Goal: Task Accomplishment & Management: Manage account settings

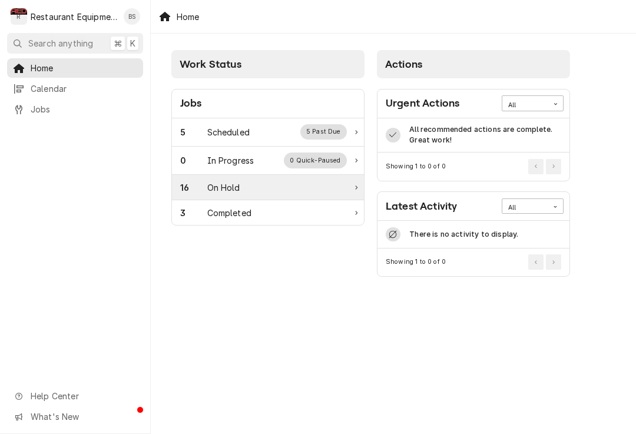
click at [232, 187] on div "On Hold" at bounding box center [223, 187] width 33 height 12
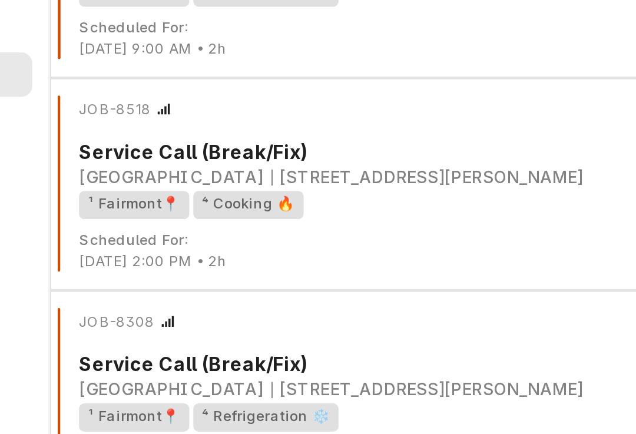
scroll to position [148, 0]
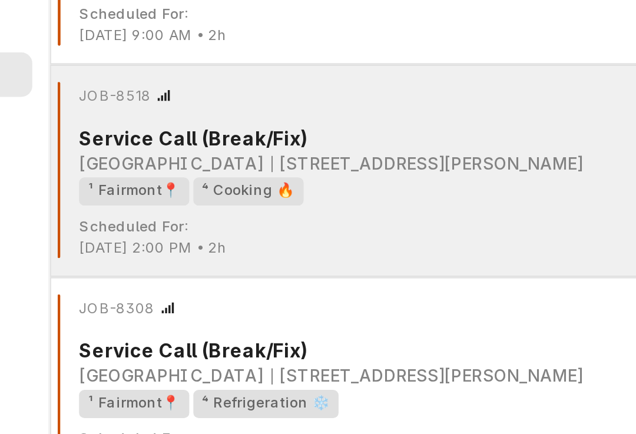
click at [164, 154] on div "¹ Fairmont📍 ⁴ Cooking 🔥" at bounding box center [391, 160] width 455 height 12
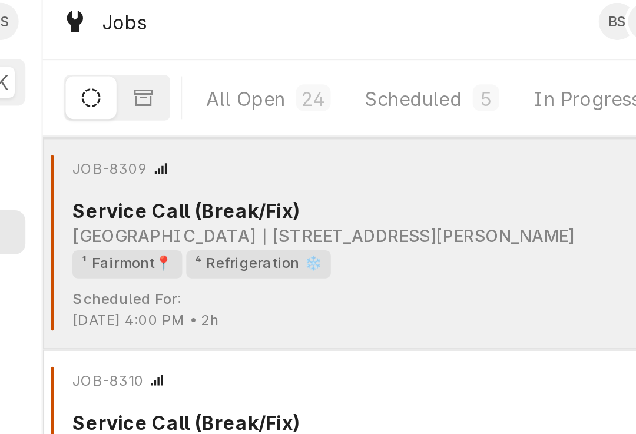
scroll to position [372, 0]
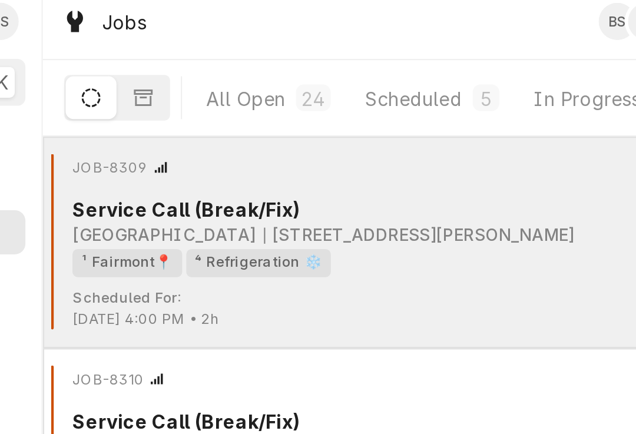
click at [248, 105] on div "230 Main Lodge Rd, Davis, WV 26260" at bounding box center [316, 110] width 137 height 11
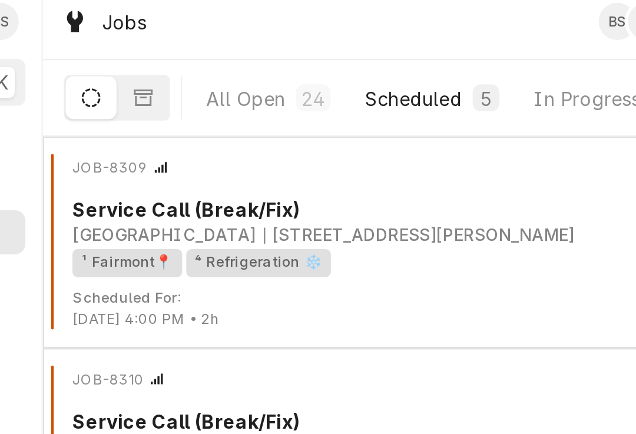
click at [293, 45] on div "Scheduled" at bounding box center [314, 50] width 42 height 12
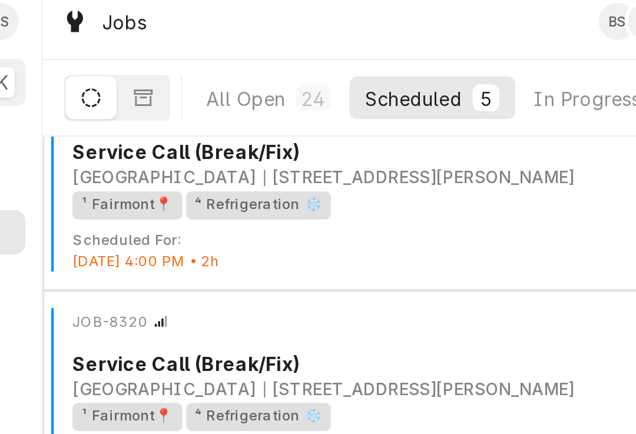
scroll to position [25, 0]
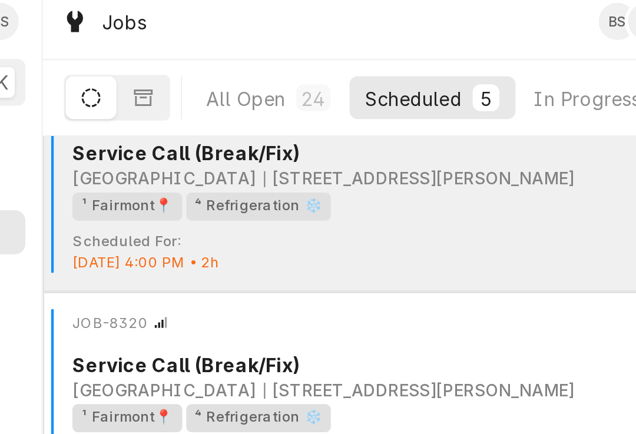
click at [171, 101] on div "JOB-8319 Service Past Due Service Call (Break/Fix) Canaan Valley Resort 230 Mai…" at bounding box center [393, 79] width 476 height 59
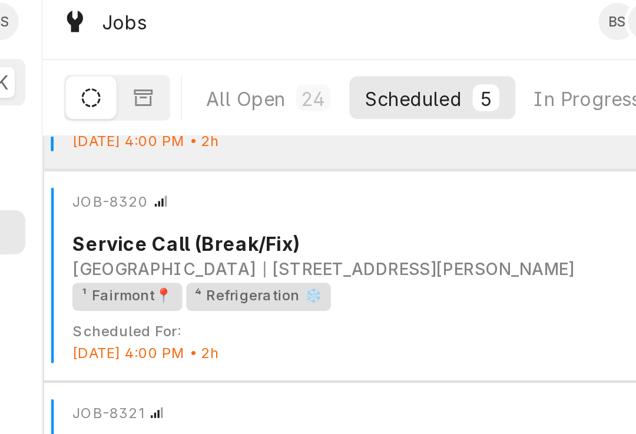
scroll to position [85, 0]
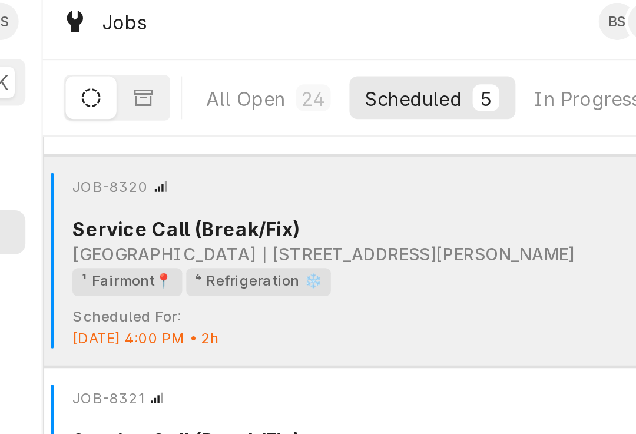
click at [164, 101] on div "Service Call (Break/Fix)" at bounding box center [395, 107] width 463 height 12
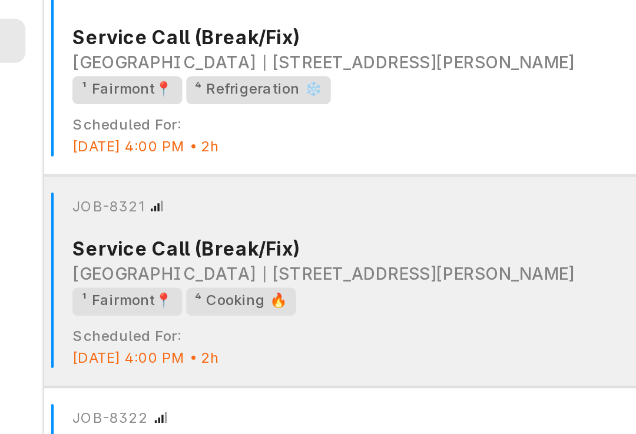
click at [164, 194] on div "Service Call (Break/Fix)" at bounding box center [395, 200] width 463 height 12
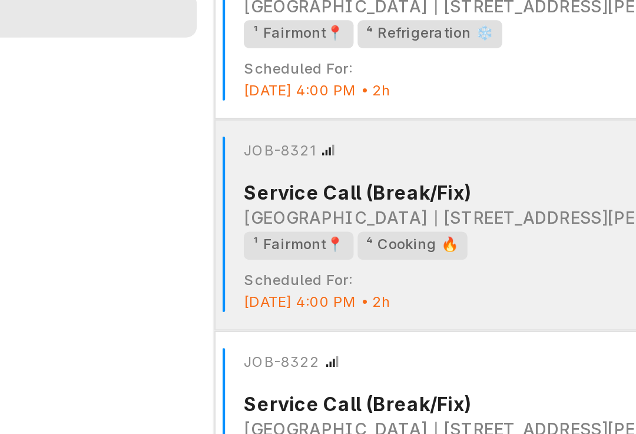
scroll to position [98, 0]
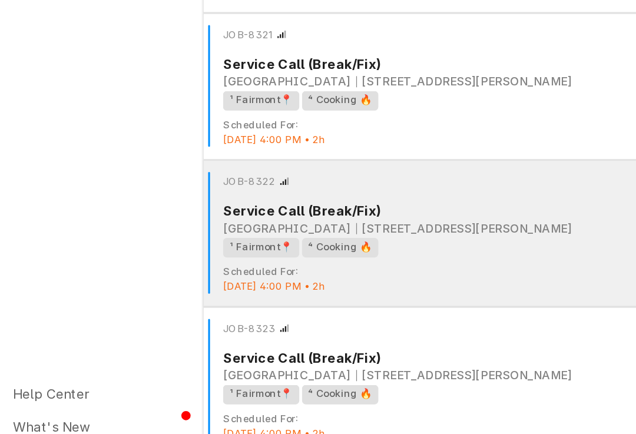
click at [181, 286] on div "[GEOGRAPHIC_DATA]" at bounding box center [204, 291] width 81 height 11
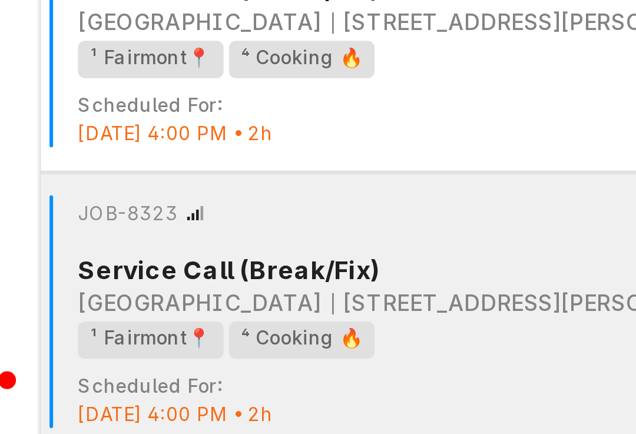
click at [164, 379] on div "[GEOGRAPHIC_DATA]" at bounding box center [204, 384] width 81 height 11
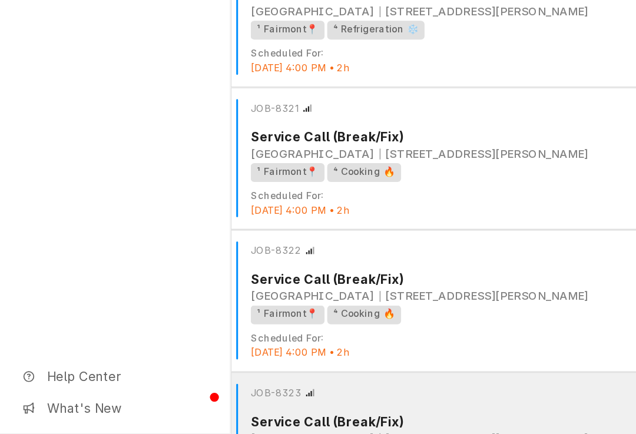
scroll to position [46, 0]
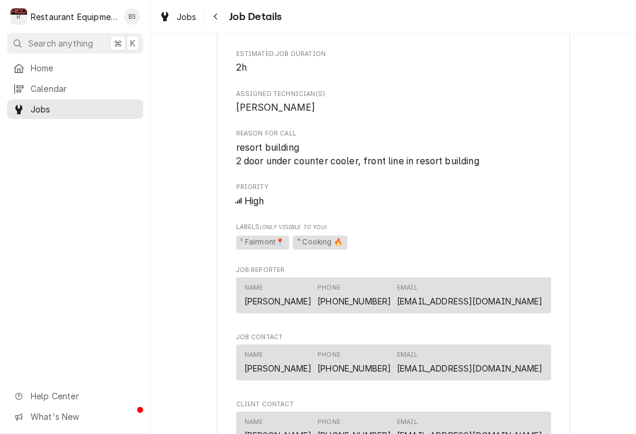
scroll to position [754, 0]
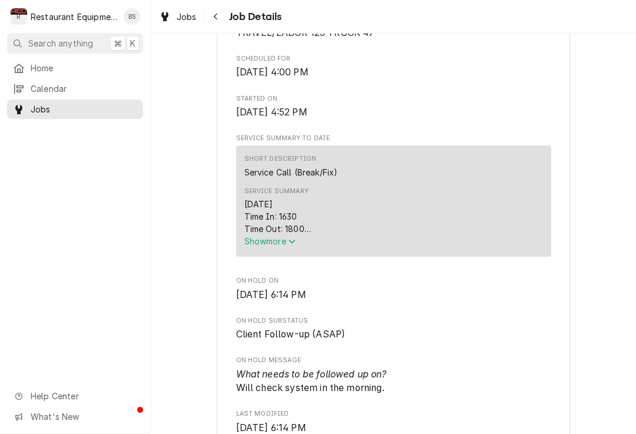
scroll to position [360, 0]
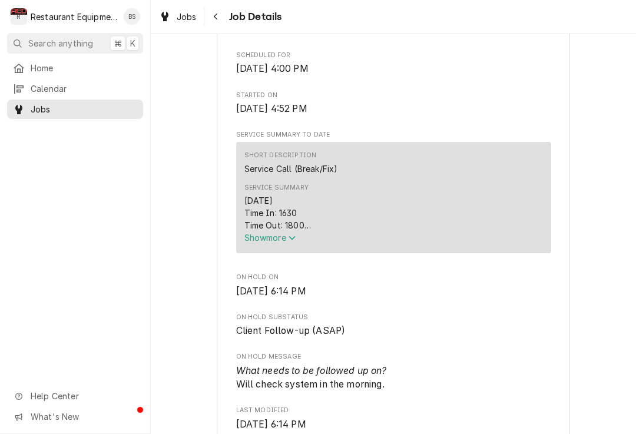
click at [286, 237] on button "Show more" at bounding box center [393, 237] width 298 height 12
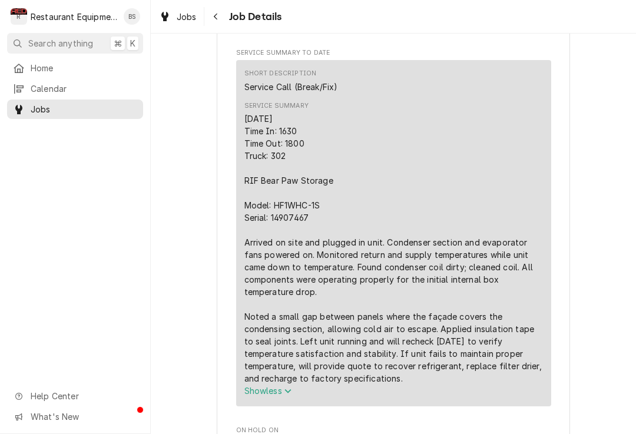
scroll to position [440, 0]
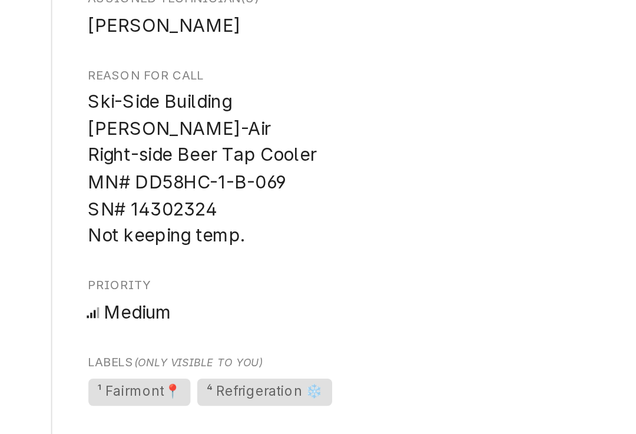
scroll to position [487, 0]
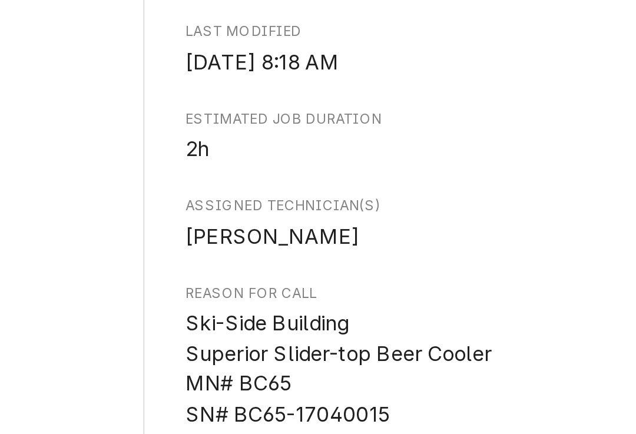
scroll to position [383, 0]
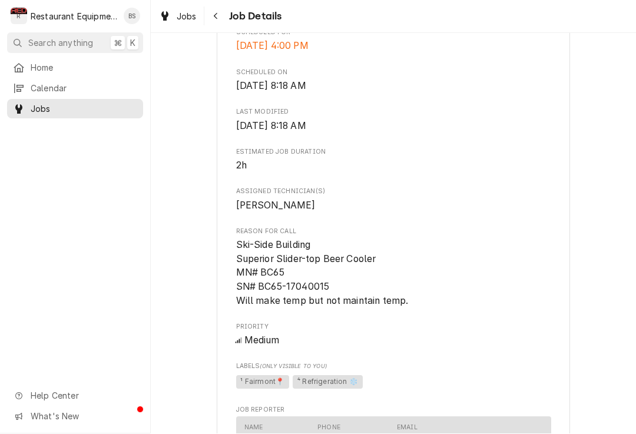
click at [17, 141] on div "Home Calendar Jobs Help Center What's New" at bounding box center [75, 246] width 150 height 376
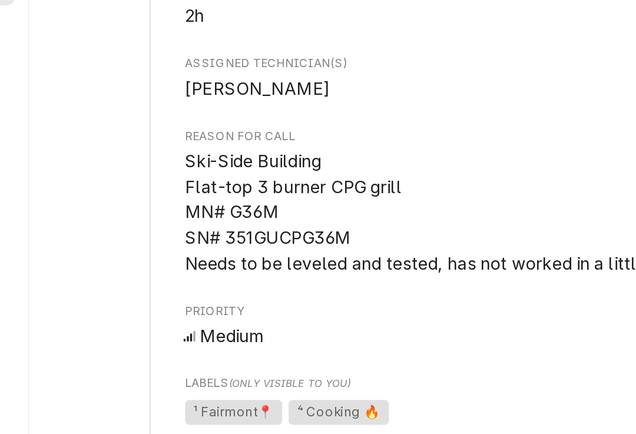
scroll to position [424, 0]
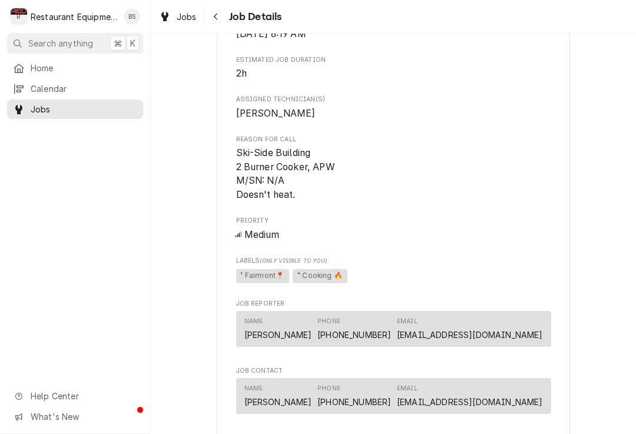
scroll to position [492, 0]
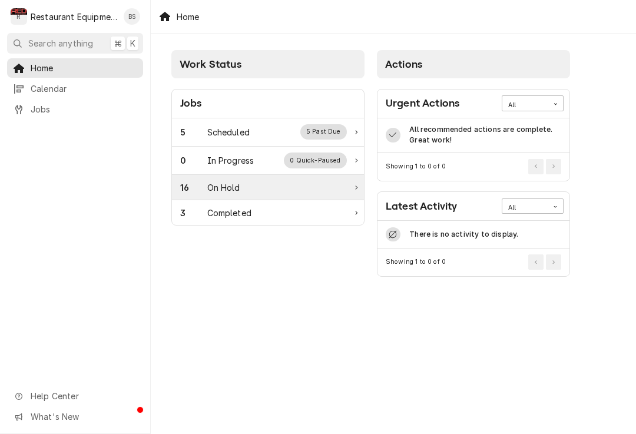
click at [235, 181] on div "On Hold" at bounding box center [223, 187] width 33 height 12
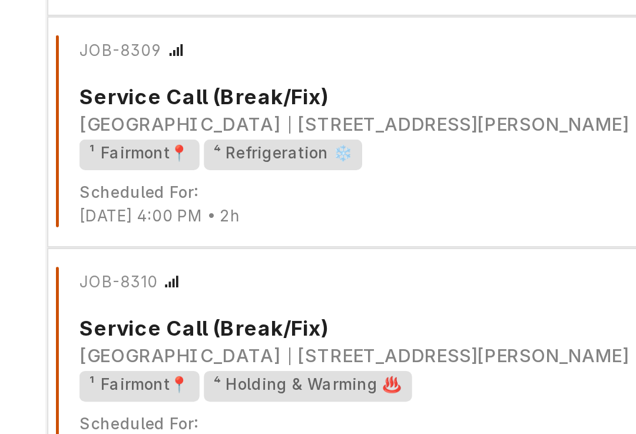
scroll to position [316, 0]
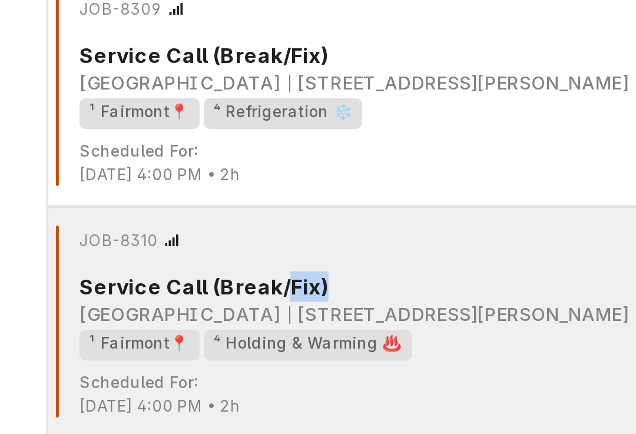
click at [190, 243] on div "Service Call (Break/Fix)" at bounding box center [395, 249] width 463 height 12
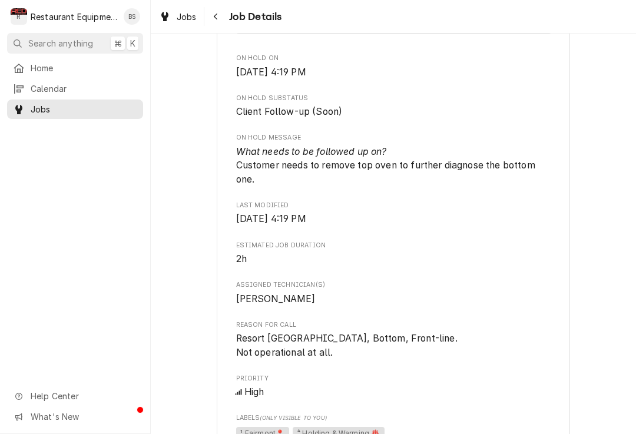
scroll to position [578, 0]
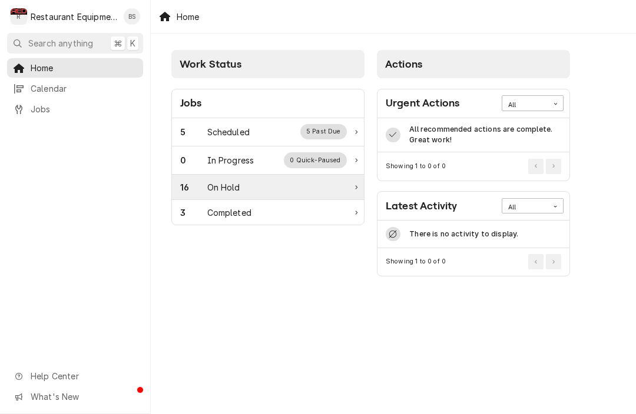
click at [241, 181] on div "16 On Hold" at bounding box center [263, 187] width 167 height 12
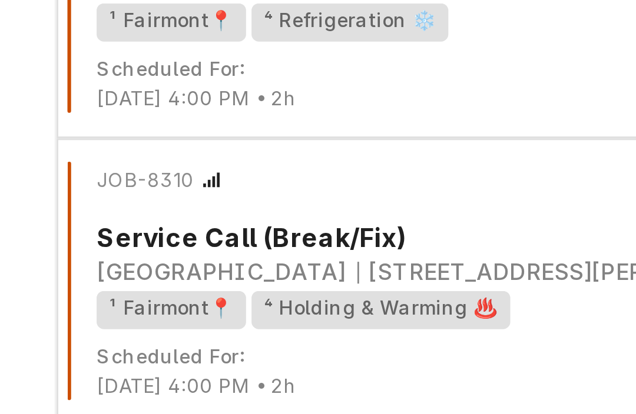
scroll to position [336, 0]
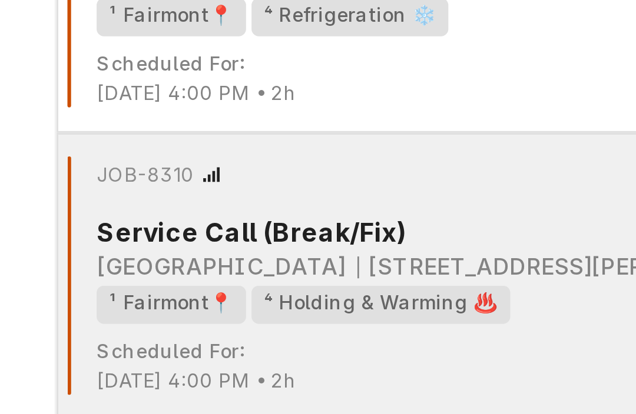
click at [164, 223] on div "Service Call (Break/Fix)" at bounding box center [395, 229] width 463 height 12
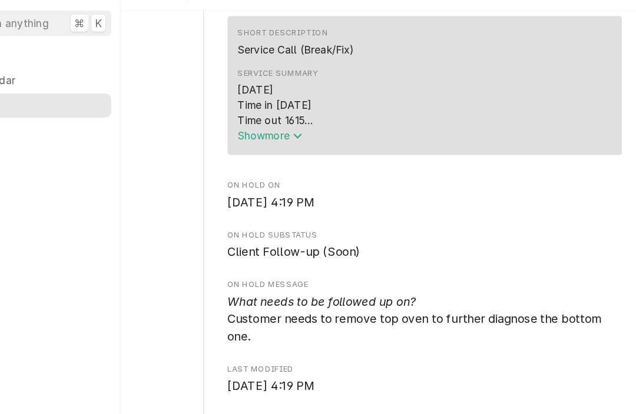
scroll to position [463, 0]
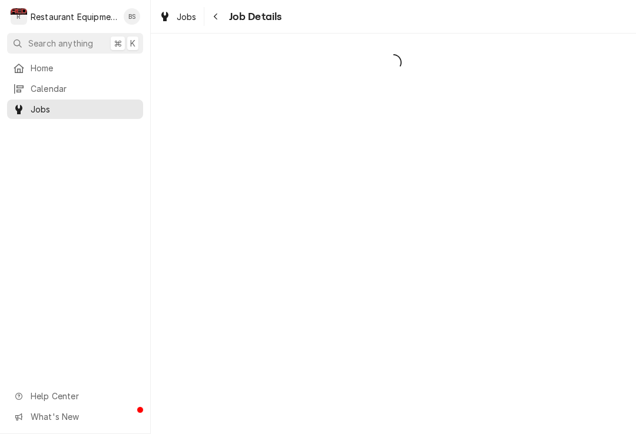
scroll to position [144, 172]
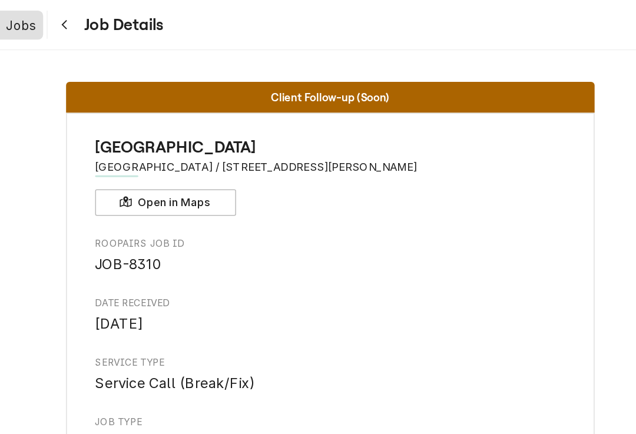
click at [177, 16] on span "Jobs" at bounding box center [187, 17] width 20 height 12
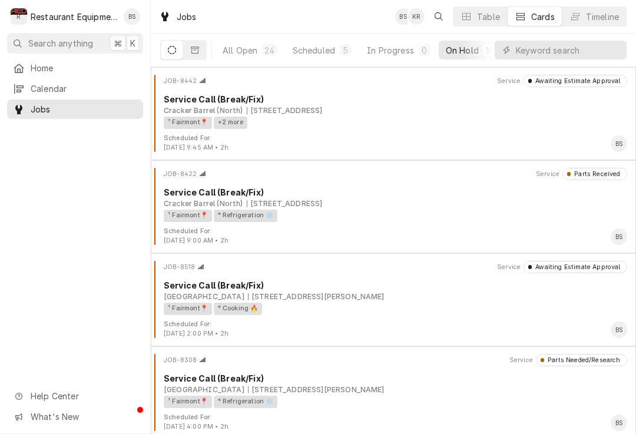
scroll to position [-6, 0]
click at [324, 45] on div "Scheduled" at bounding box center [314, 50] width 42 height 12
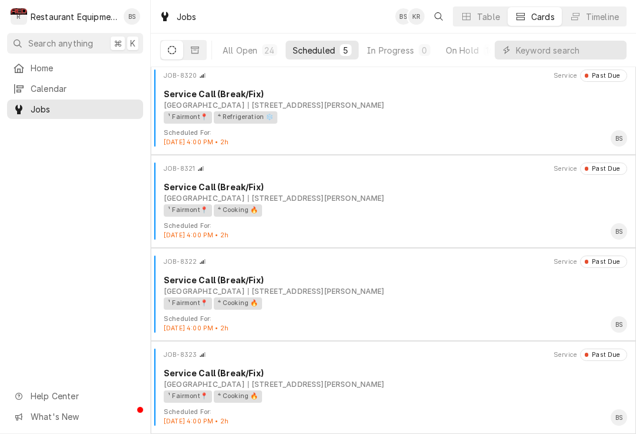
scroll to position [98, 0]
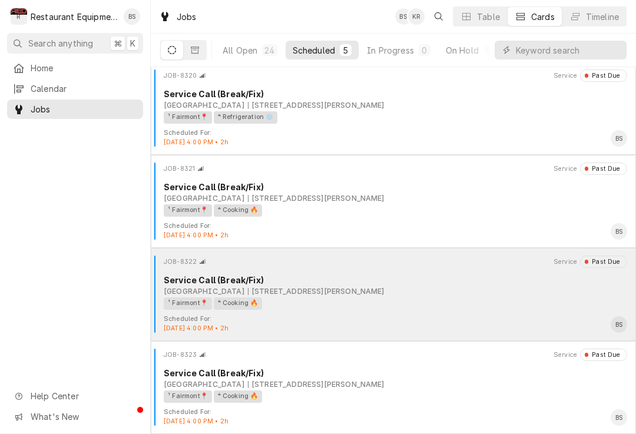
click at [346, 298] on div "¹ Fairmont📍 ⁴ Cooking 🔥" at bounding box center [391, 303] width 455 height 12
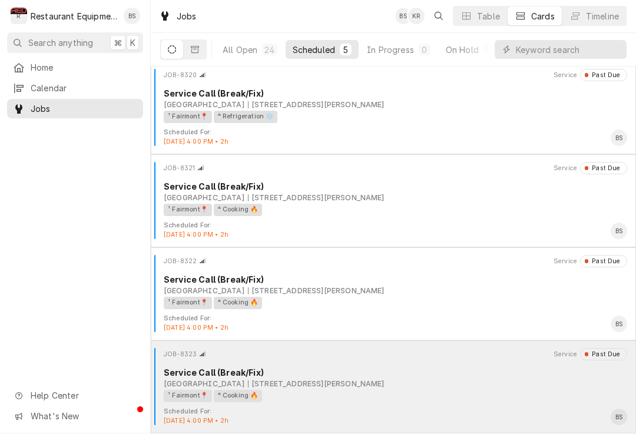
click at [308, 380] on div "230 Main Lodge Rd, Davis, WV 26260" at bounding box center [316, 384] width 137 height 11
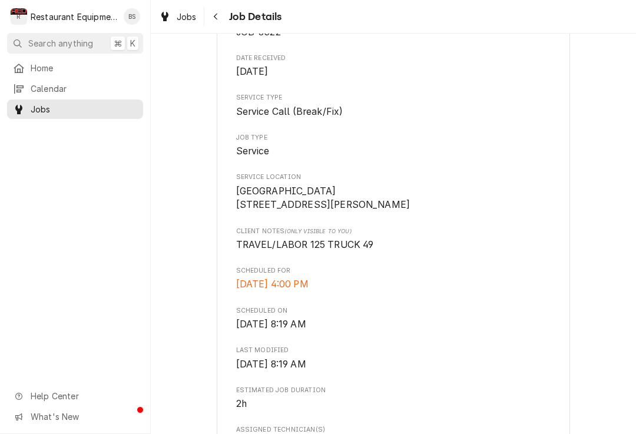
scroll to position [139, 0]
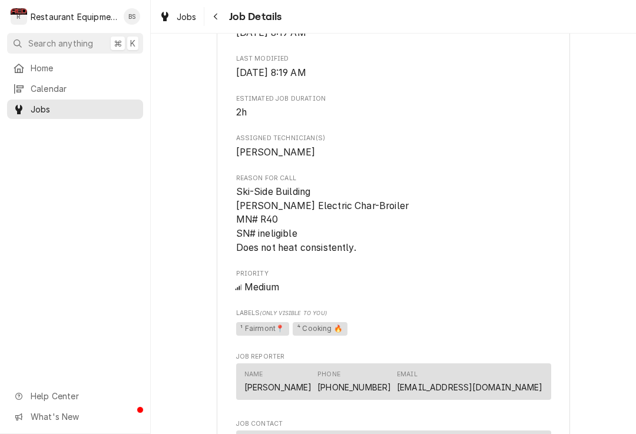
scroll to position [438, 0]
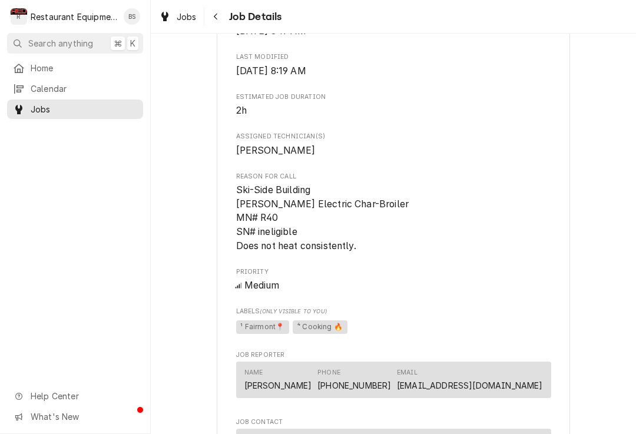
click at [272, 217] on span "Ski-Side Building [PERSON_NAME] Electric Char-Broiler MN# R40 SN# ineligible Do…" at bounding box center [322, 217] width 173 height 67
copy span "R40"
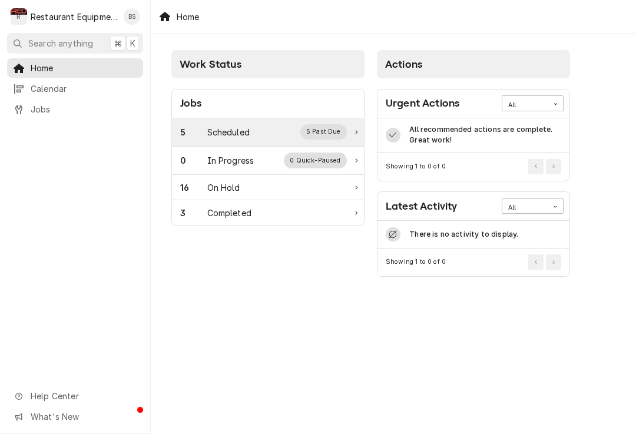
click at [233, 130] on div "Scheduled" at bounding box center [228, 132] width 42 height 12
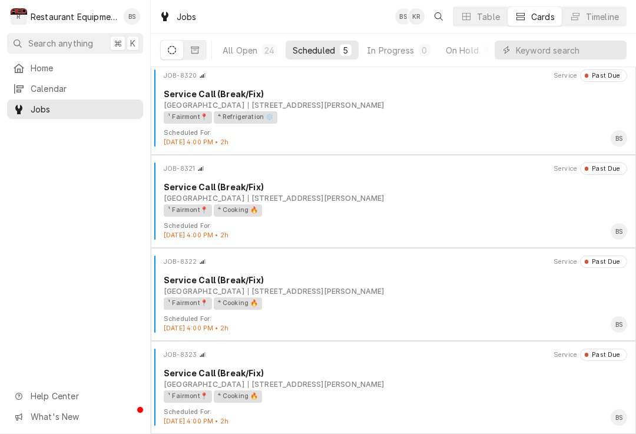
scroll to position [98, 0]
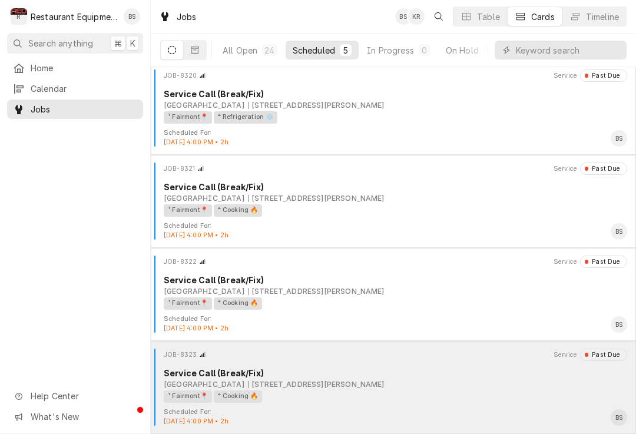
click at [231, 365] on div "JOB-8323 Service Past Due Service Call (Break/Fix) Canaan Valley Resort 230 Mai…" at bounding box center [393, 378] width 476 height 59
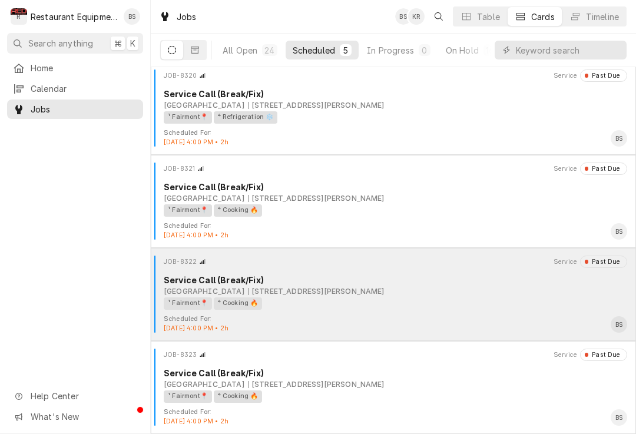
click at [248, 293] on div "230 Main Lodge Rd, Davis, WV 26260" at bounding box center [316, 291] width 137 height 11
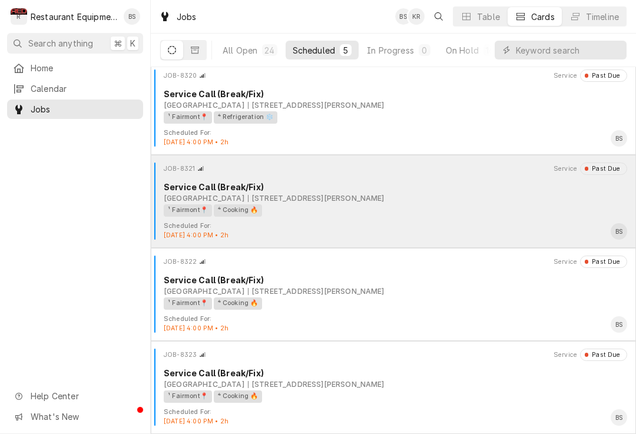
click at [288, 187] on div "Service Call (Break/Fix)" at bounding box center [395, 187] width 463 height 12
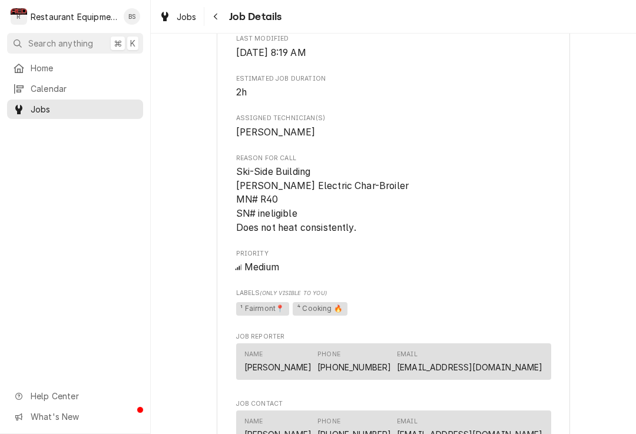
scroll to position [457, 0]
click at [406, 177] on span "Ski-Side Building Wells Electric Char-Broiler MN# R40 SN# ineligible Does not h…" at bounding box center [393, 198] width 315 height 69
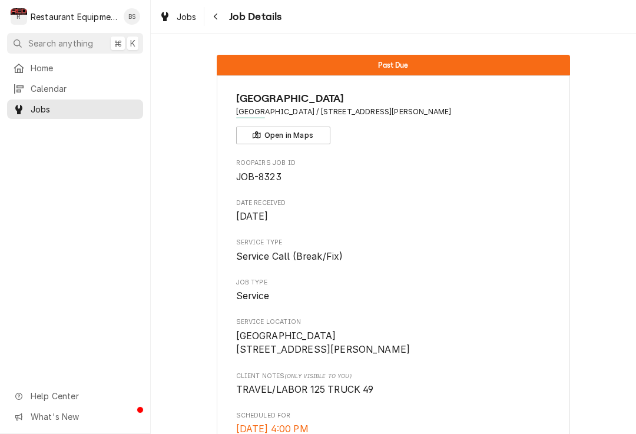
scroll to position [0, 0]
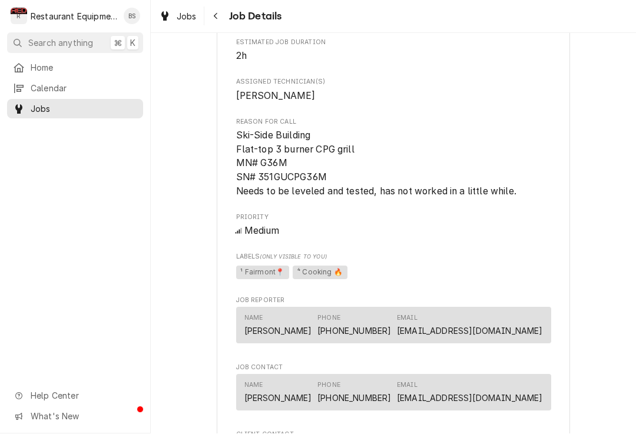
scroll to position [496, 0]
